Goal: Navigation & Orientation: Go to known website

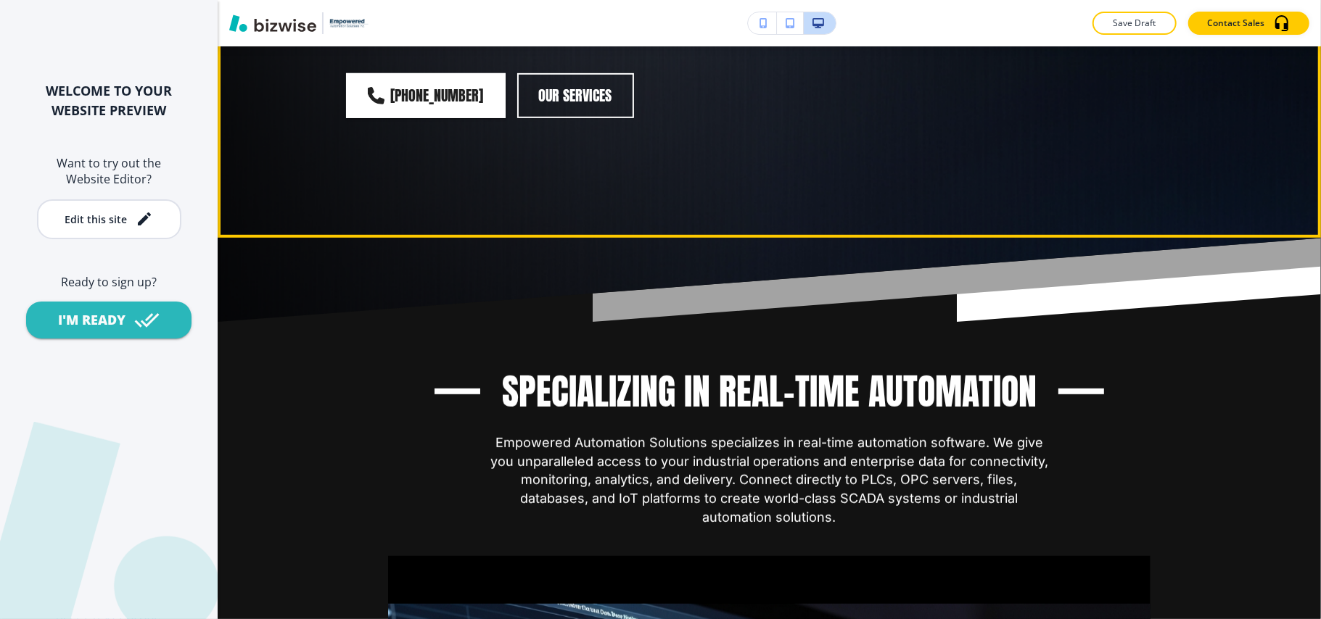
scroll to position [773, 0]
